Goal: Navigation & Orientation: Find specific page/section

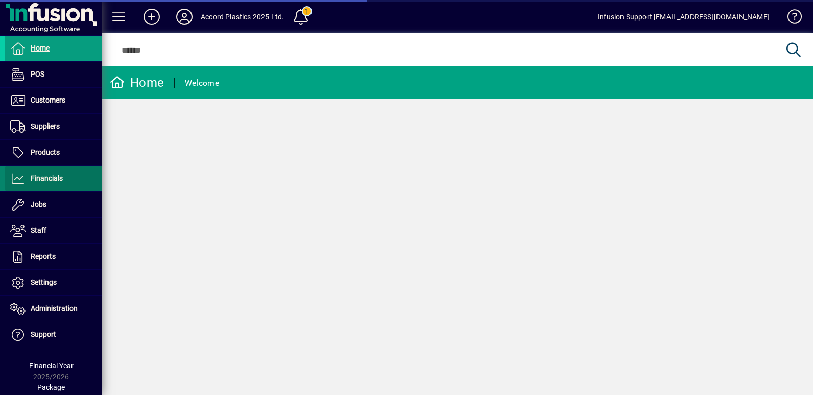
click at [58, 184] on span "Financials" at bounding box center [34, 179] width 58 height 12
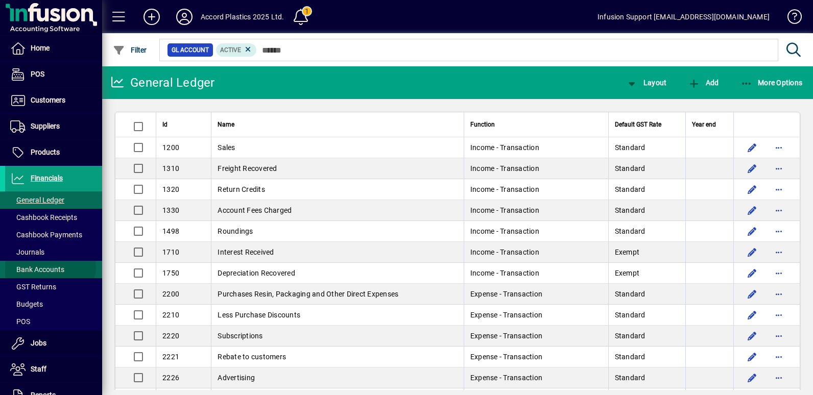
click at [47, 267] on span "Bank Accounts" at bounding box center [37, 270] width 54 height 8
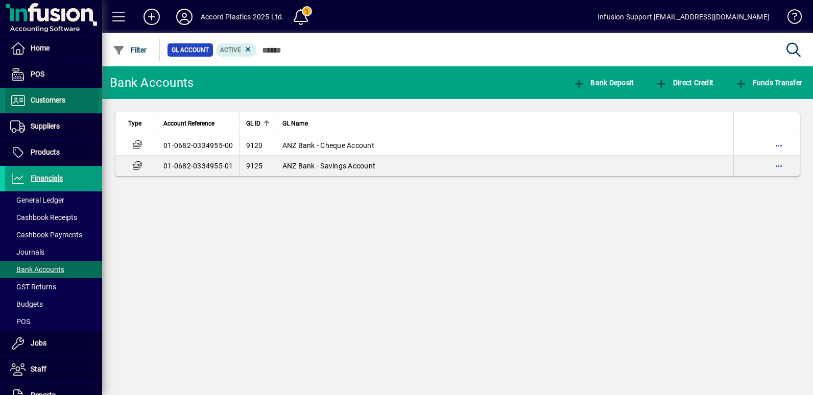
click at [51, 96] on span "Customers" at bounding box center [35, 100] width 60 height 12
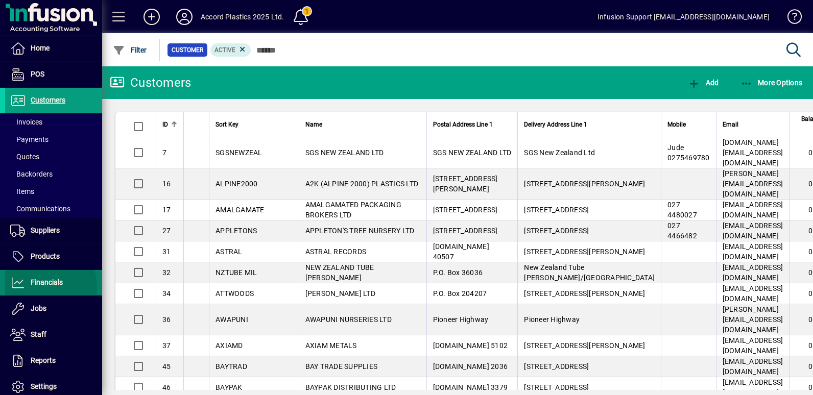
click at [45, 286] on span "Financials" at bounding box center [47, 282] width 32 height 8
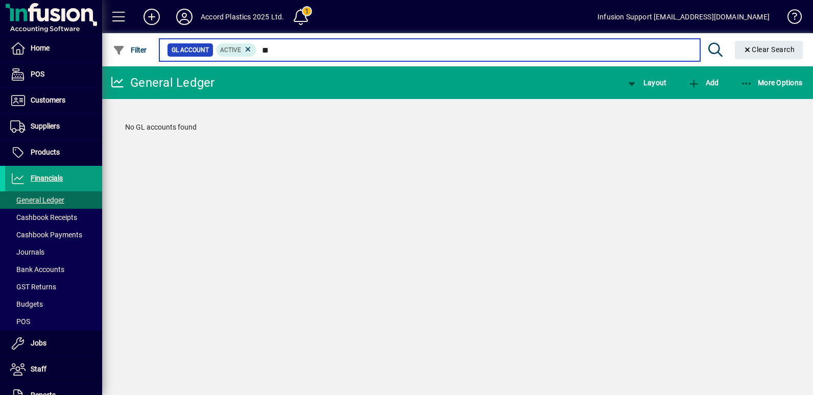
type input "*"
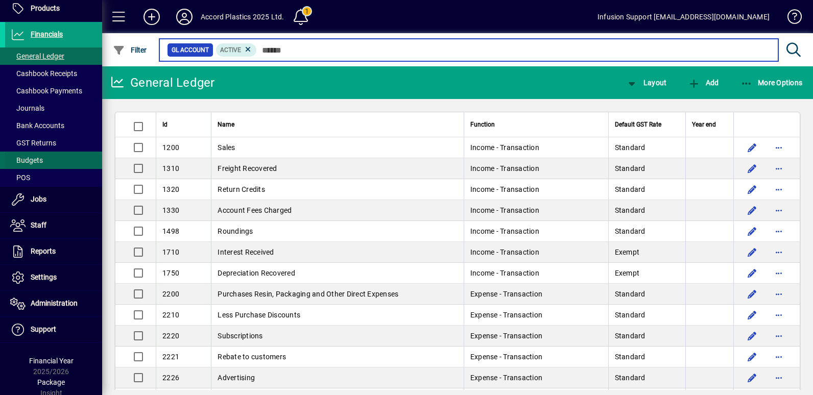
scroll to position [145, 0]
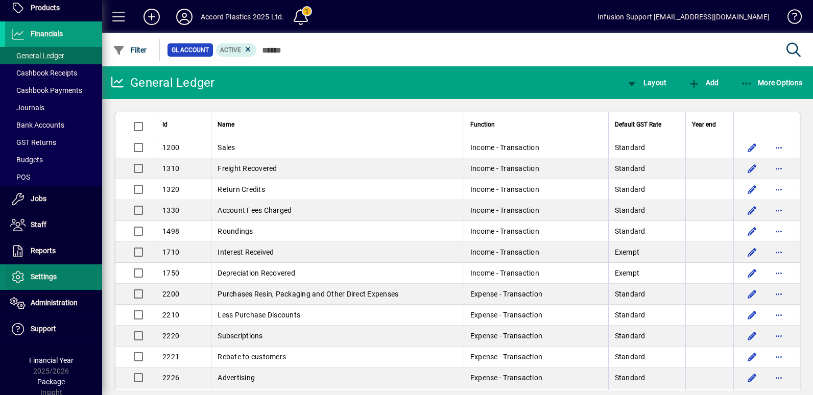
click at [41, 269] on span at bounding box center [53, 277] width 97 height 25
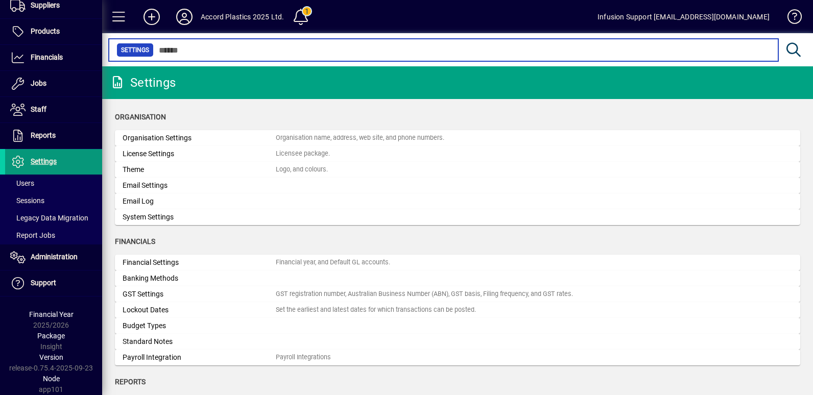
scroll to position [121, 0]
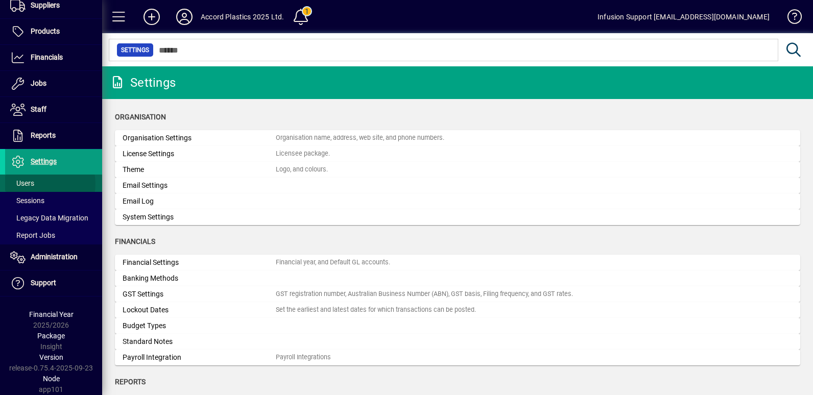
click at [42, 184] on span at bounding box center [53, 183] width 97 height 25
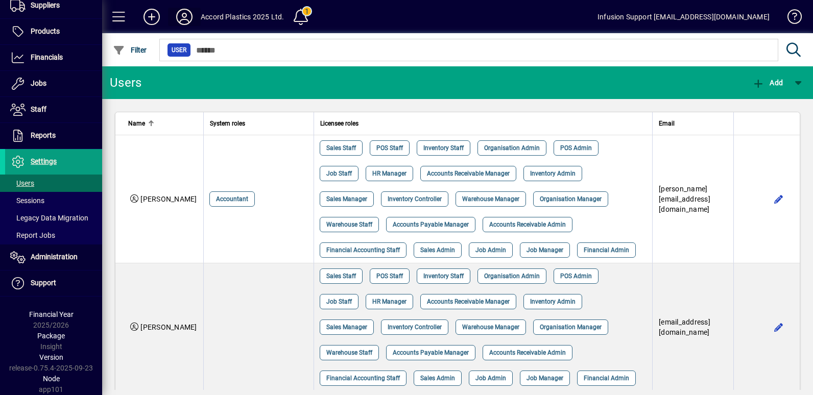
click at [185, 10] on icon at bounding box center [184, 17] width 20 height 16
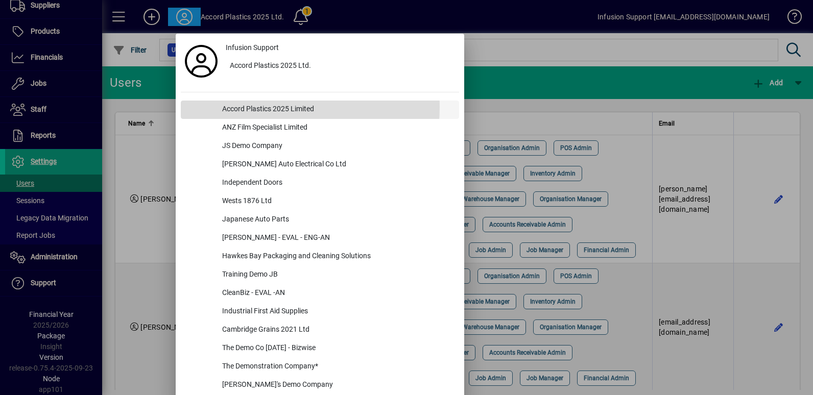
click at [247, 107] on div "Accord Plastics 2025 Limited" at bounding box center [336, 110] width 245 height 18
